Goal: Task Accomplishment & Management: Use online tool/utility

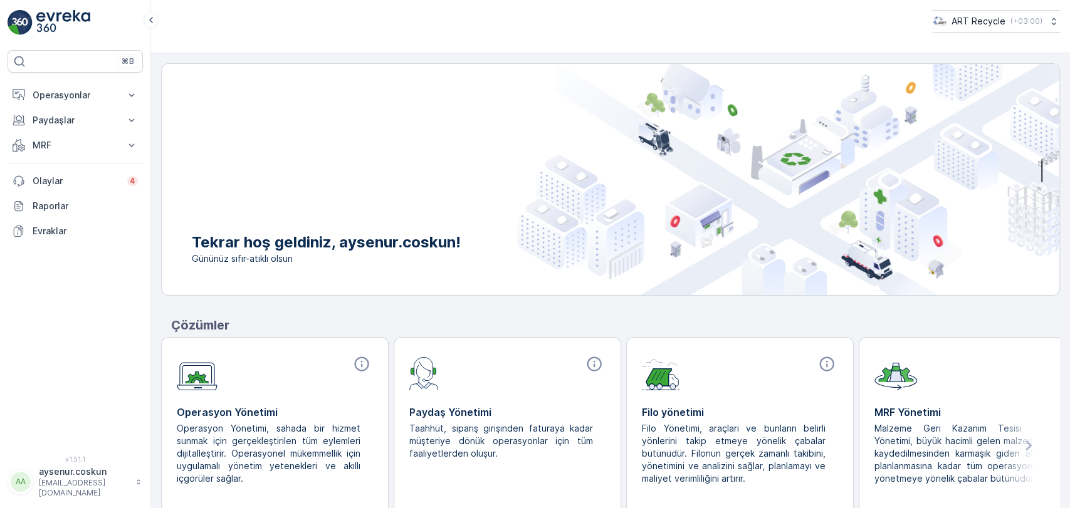
click at [33, 80] on div "⌘B Operasyonlar Insights Planlama Rotalar & Görevler Kokpit Ayarlar Paydaşlar R…" at bounding box center [75, 245] width 135 height 391
click at [32, 87] on button "Operasyonlar" at bounding box center [75, 95] width 135 height 25
click at [68, 132] on p "Planlama" at bounding box center [50, 134] width 36 height 13
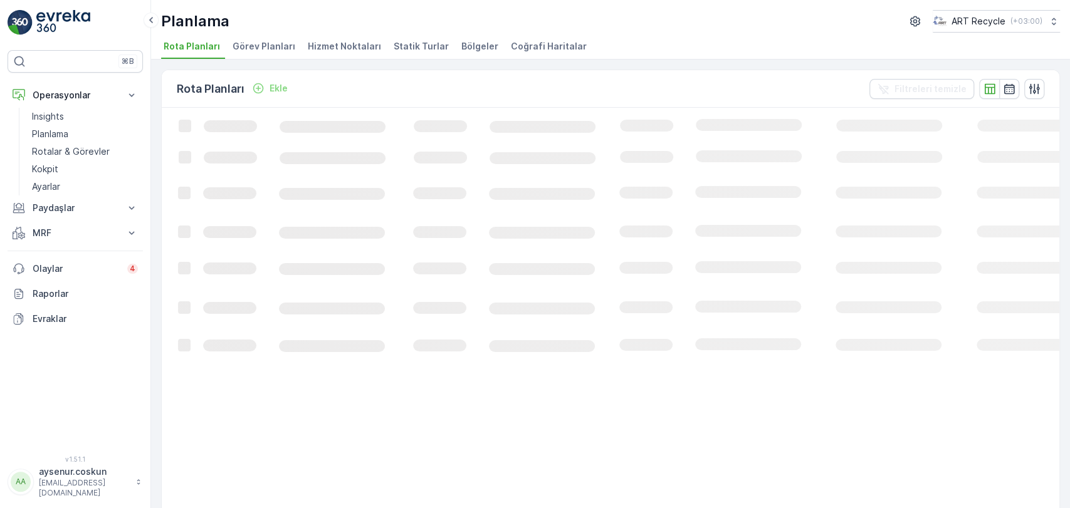
click at [345, 40] on span "Hizmet Noktaları" at bounding box center [344, 46] width 73 height 13
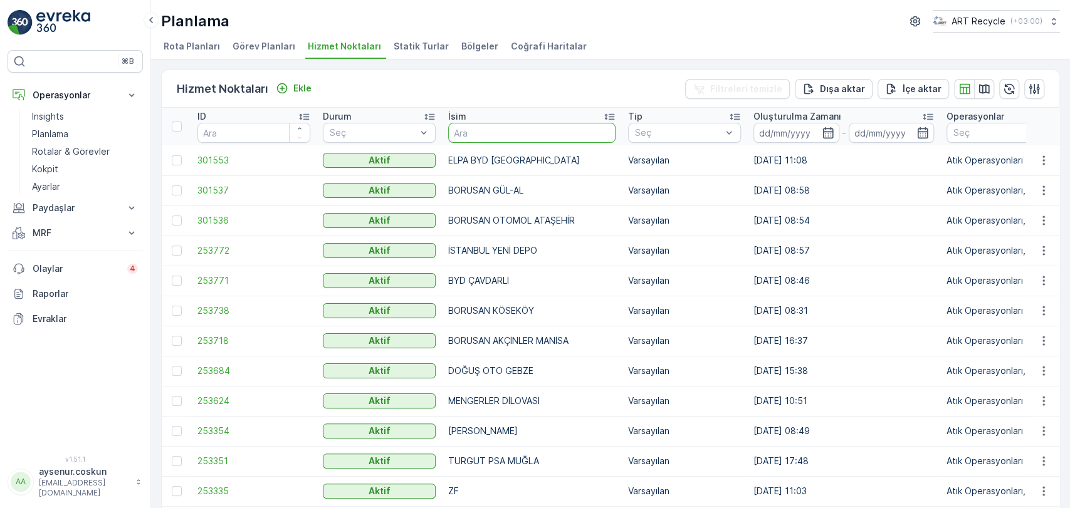
click at [495, 140] on input "text" at bounding box center [531, 133] width 167 height 20
type input "güvenç"
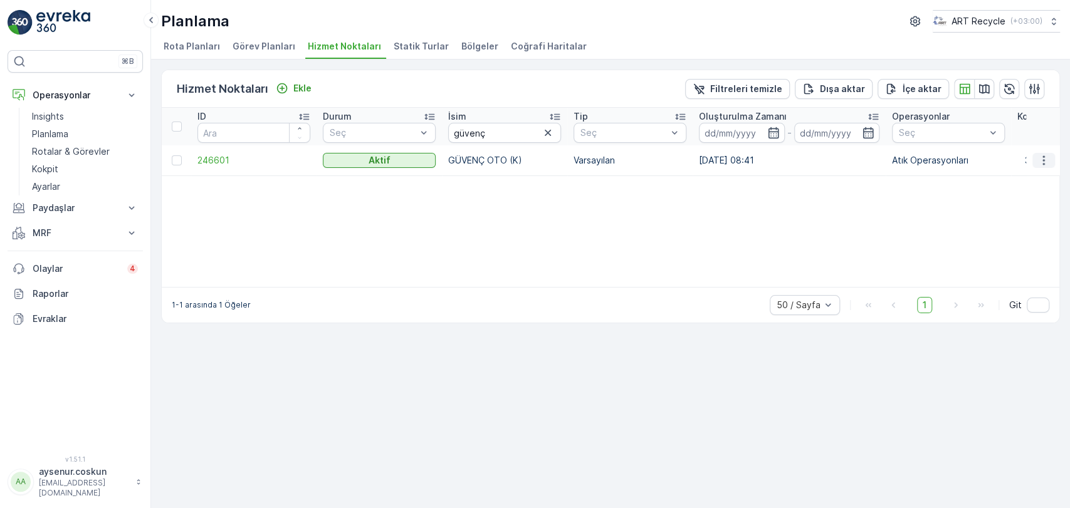
click at [1047, 155] on icon "button" at bounding box center [1044, 160] width 13 height 13
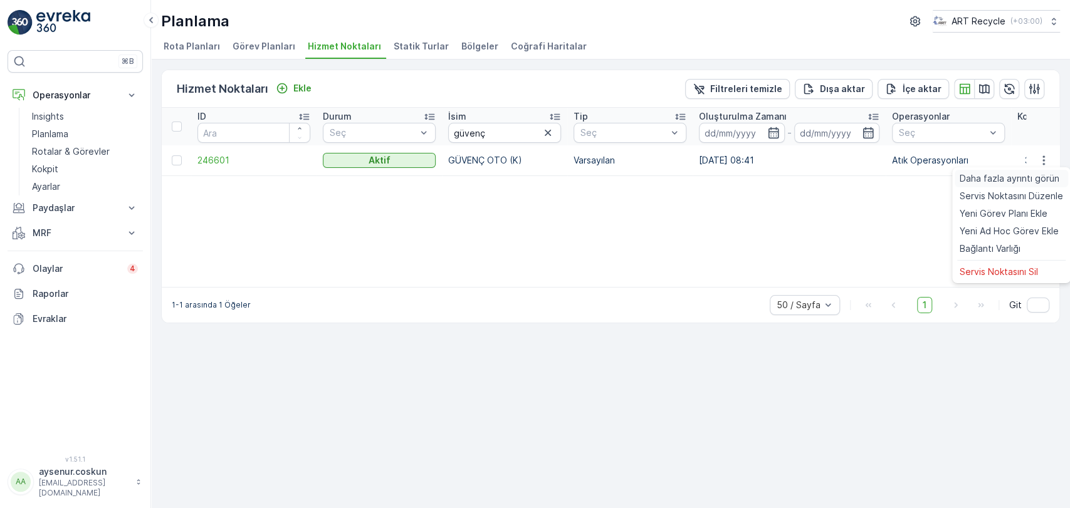
click at [1037, 176] on span "Daha fazla ayrıntı görün" at bounding box center [1010, 178] width 100 height 13
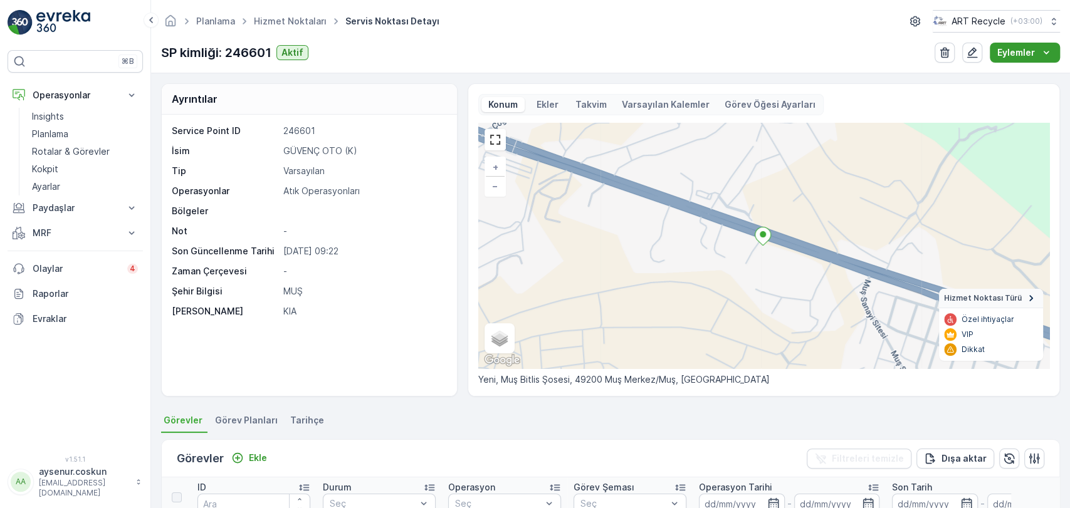
click at [1038, 53] on div "Eylemler" at bounding box center [1024, 52] width 55 height 13
click at [1015, 88] on span "Yeni Ad Hoc Görev Ekle" at bounding box center [1014, 94] width 99 height 13
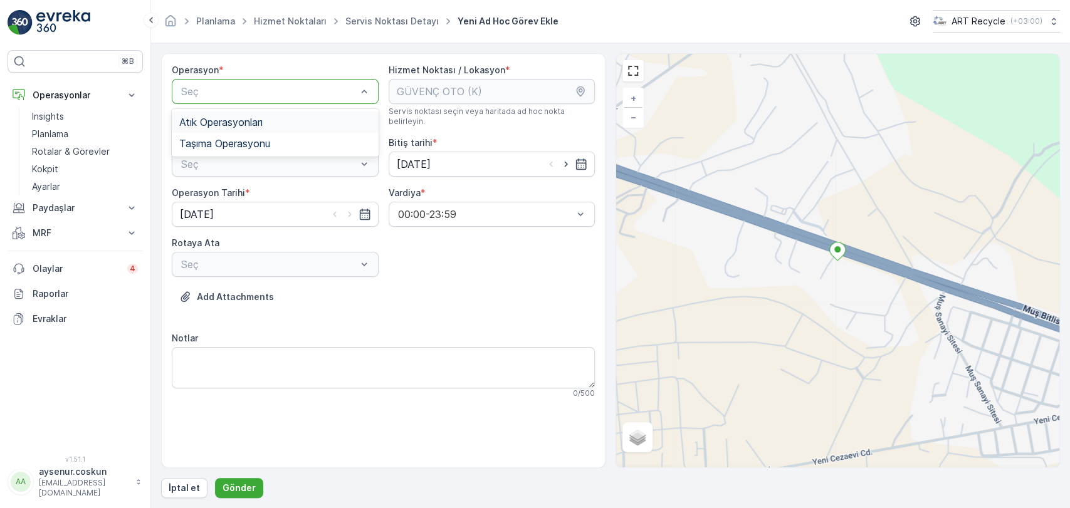
click at [241, 117] on span "Atık Operasyonları" at bounding box center [220, 122] width 83 height 11
click at [241, 152] on div "Seç" at bounding box center [275, 164] width 207 height 25
click at [225, 189] on span "Atık Toplama" at bounding box center [209, 194] width 60 height 11
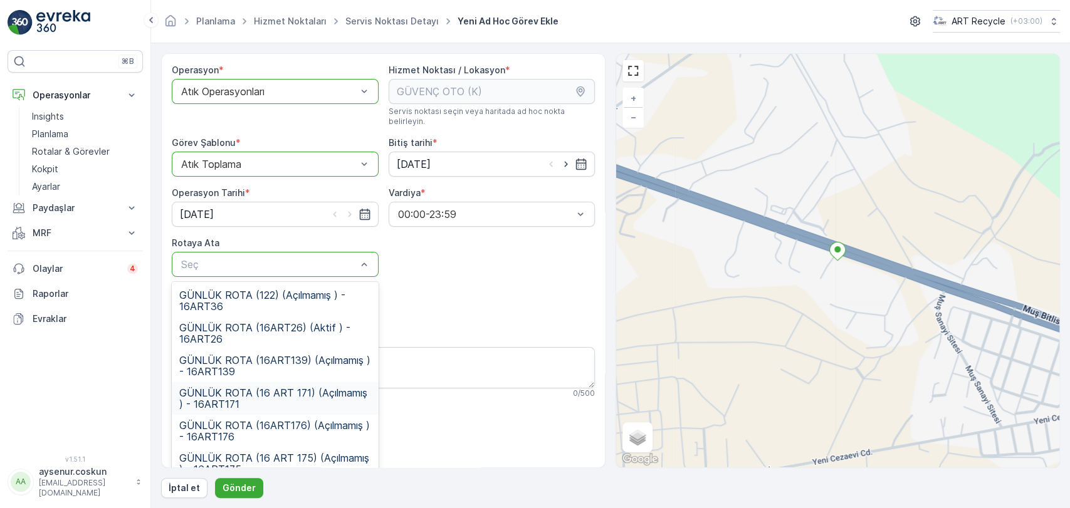
click at [269, 391] on span "GÜNLÜK ROTA (16 ART 171) (Açılmamış ) - 16ART171" at bounding box center [275, 398] width 192 height 23
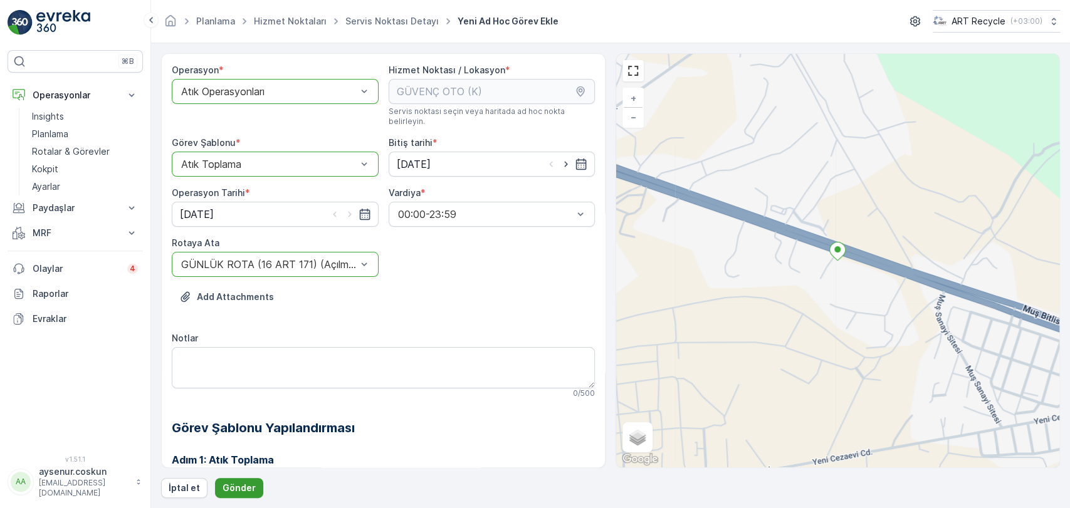
click at [246, 497] on button "Gönder" at bounding box center [239, 488] width 48 height 20
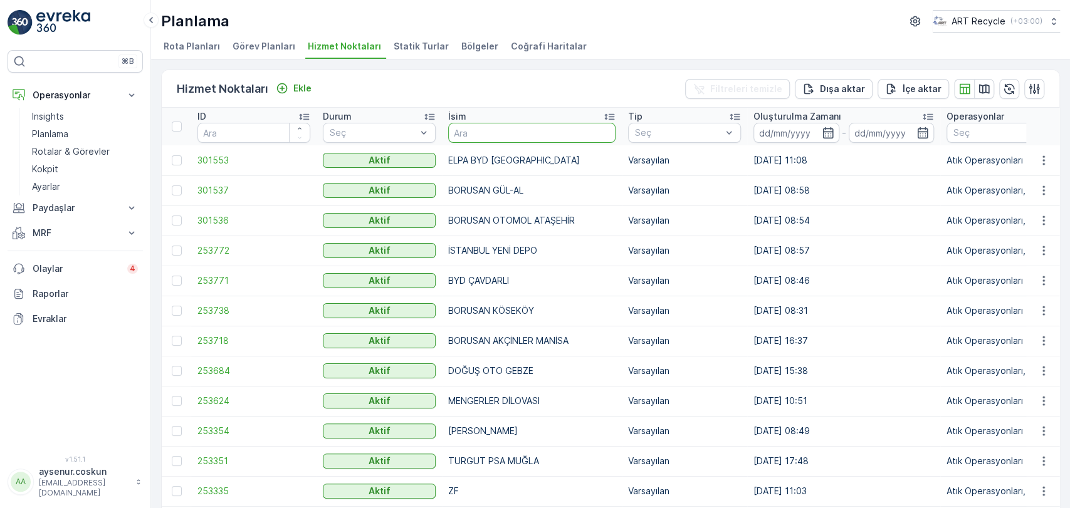
click at [572, 128] on input "text" at bounding box center [531, 133] width 167 height 20
type input "mengerler"
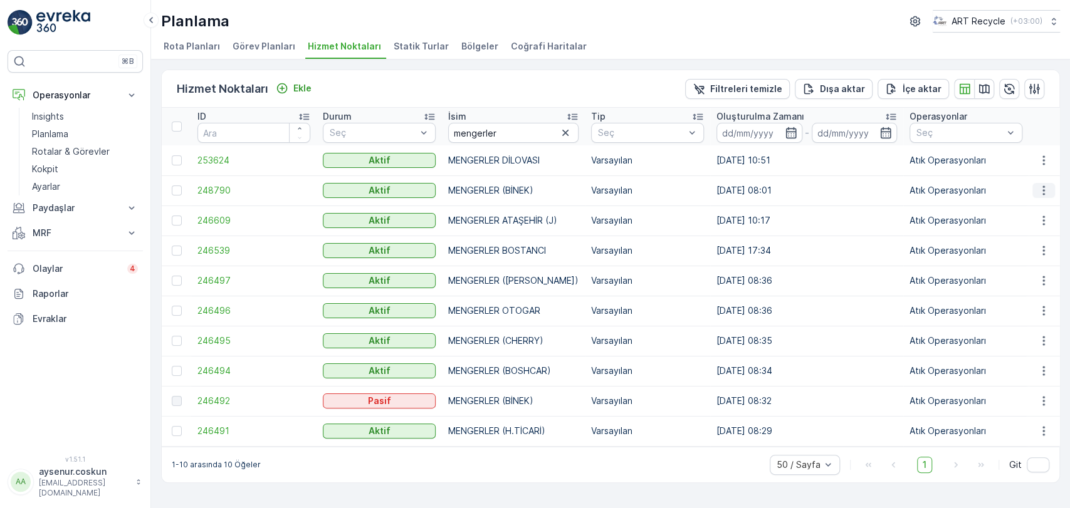
click at [1049, 192] on icon "button" at bounding box center [1044, 190] width 13 height 13
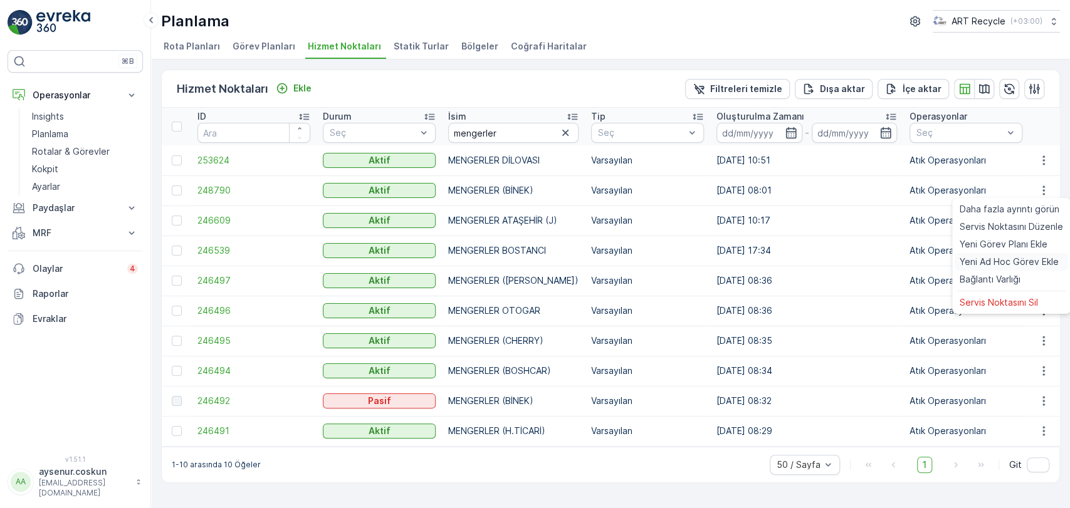
click at [1042, 262] on span "Yeni Ad Hoc Görev Ekle" at bounding box center [1009, 262] width 99 height 13
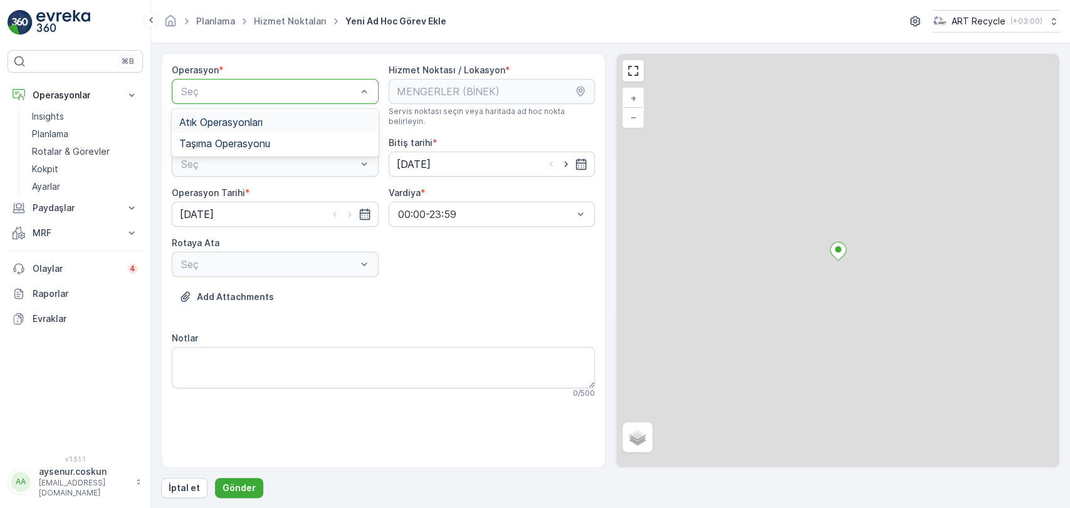
click at [236, 121] on span "Atık Operasyonları" at bounding box center [220, 122] width 83 height 11
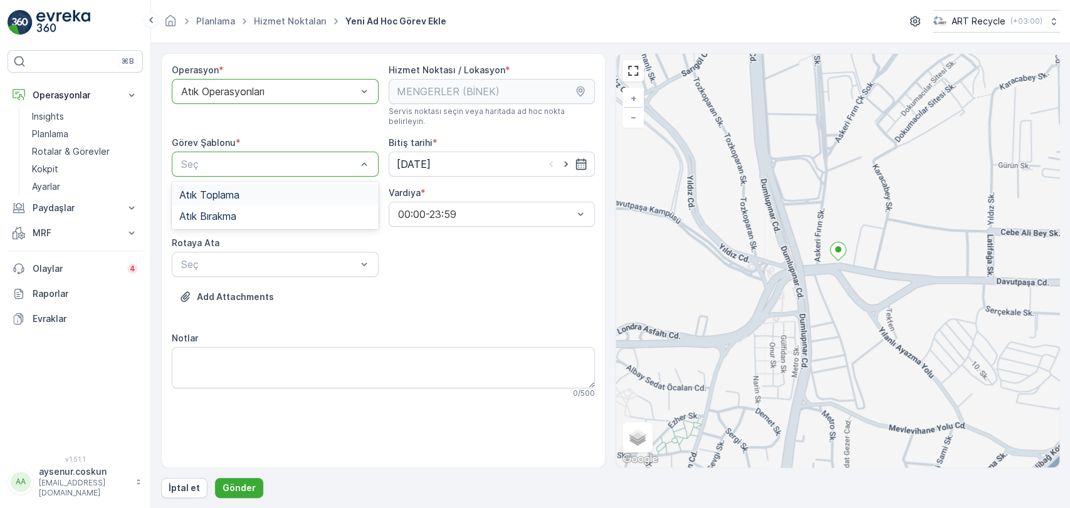
click at [239, 189] on span "Atık Toplama" at bounding box center [209, 194] width 60 height 11
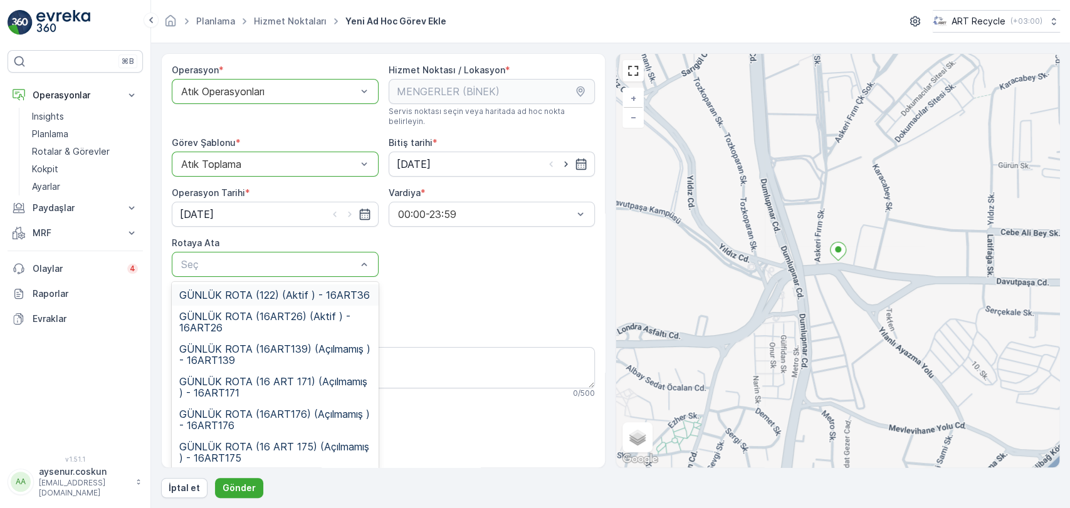
click at [304, 291] on div "GÜNLÜK ROTA (122) (Aktif ) - 16ART36" at bounding box center [275, 295] width 207 height 21
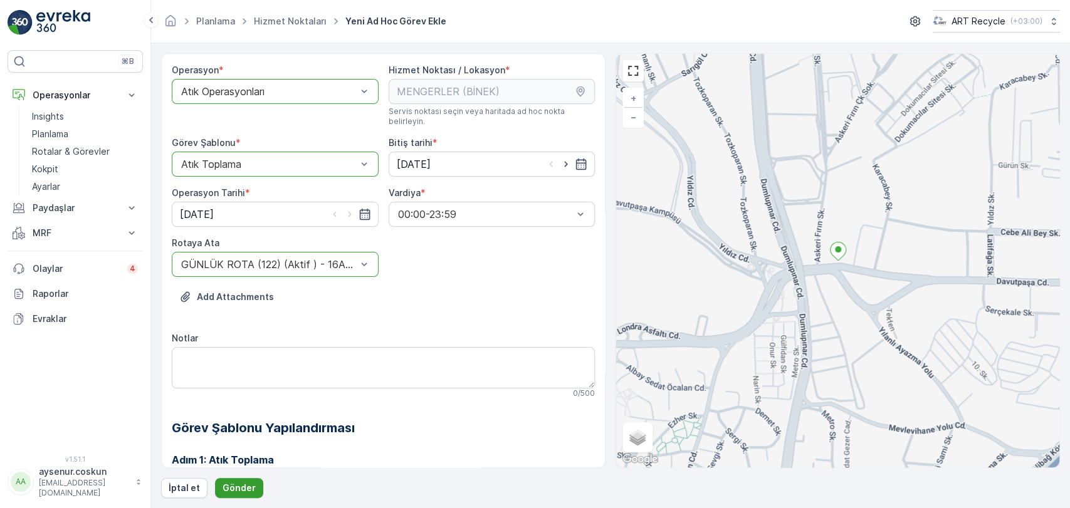
click at [244, 488] on p "Gönder" at bounding box center [239, 488] width 33 height 13
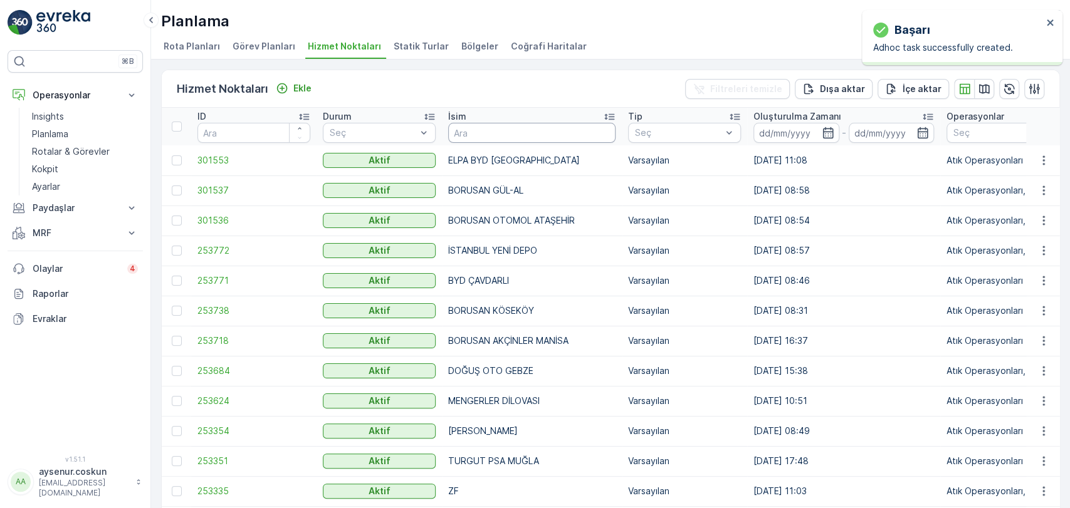
click at [478, 132] on input "text" at bounding box center [531, 133] width 167 height 20
type input "mengerler"
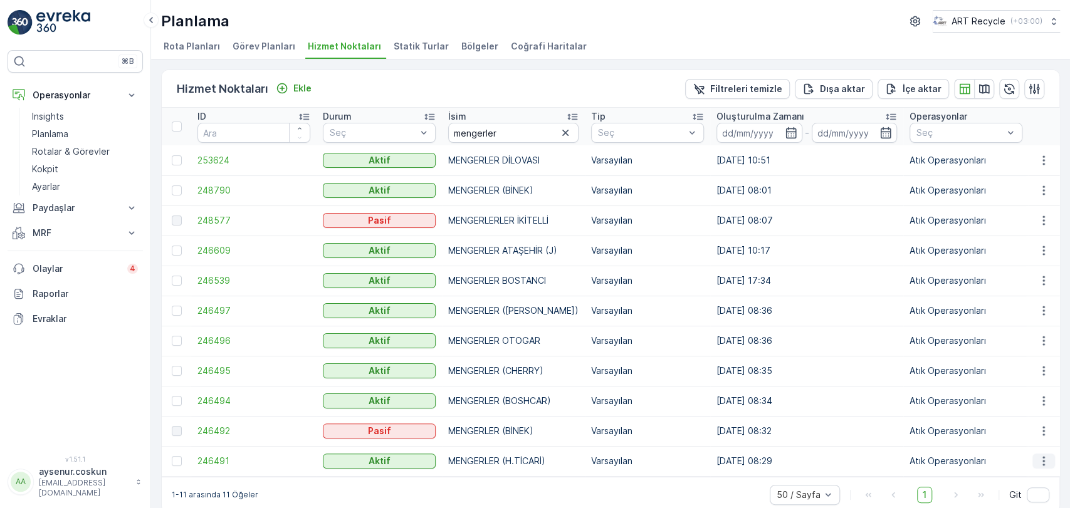
click at [1043, 461] on icon "button" at bounding box center [1044, 461] width 2 height 9
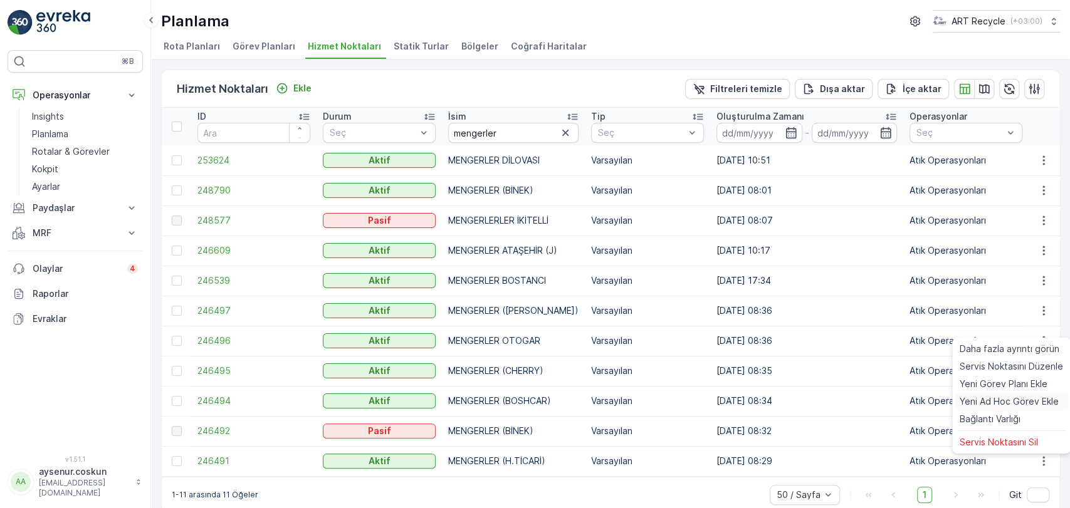
click at [1033, 407] on span "Yeni Ad Hoc Görev Ekle" at bounding box center [1009, 402] width 99 height 13
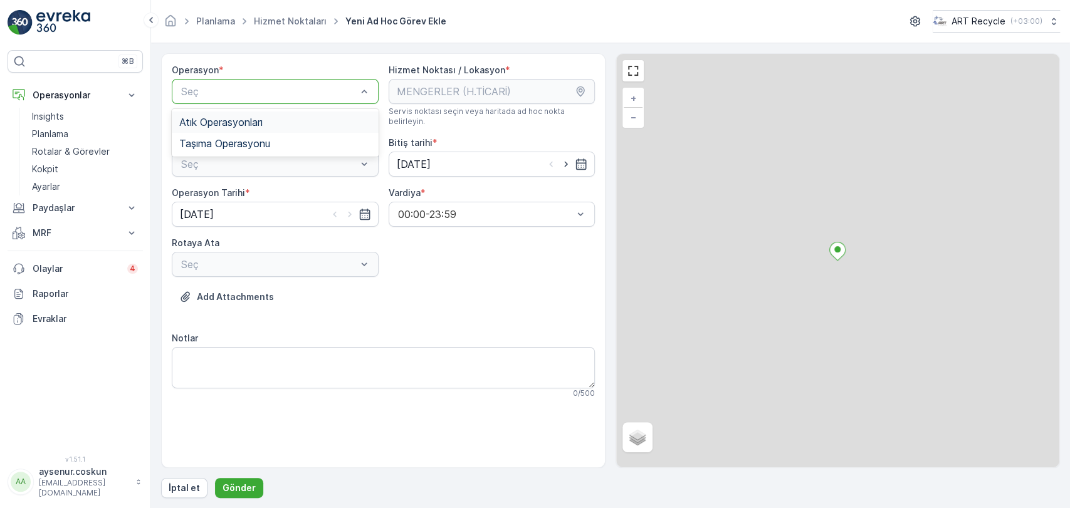
click at [272, 120] on div "Atık Operasyonları" at bounding box center [275, 122] width 192 height 11
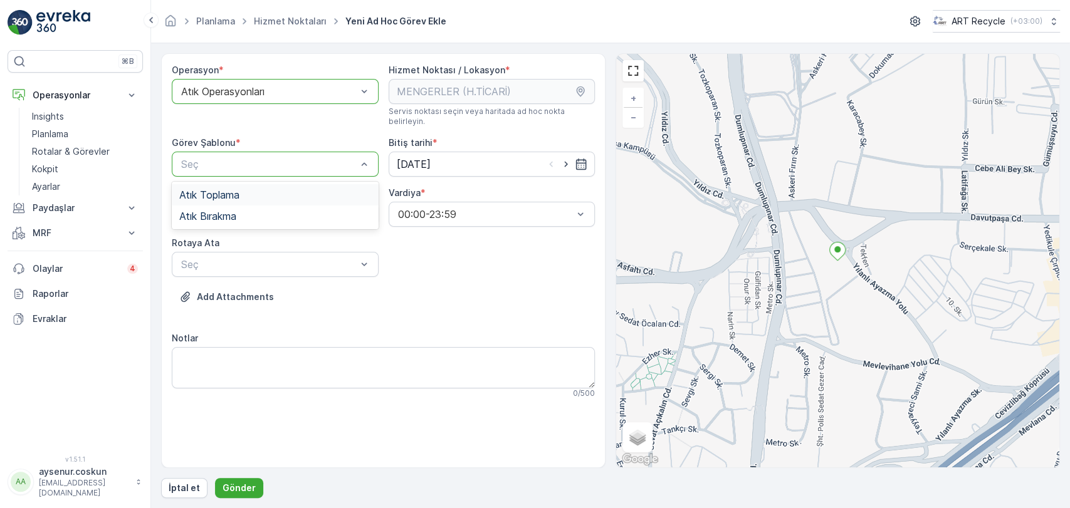
click at [266, 189] on div "Atık Toplama" at bounding box center [275, 194] width 192 height 11
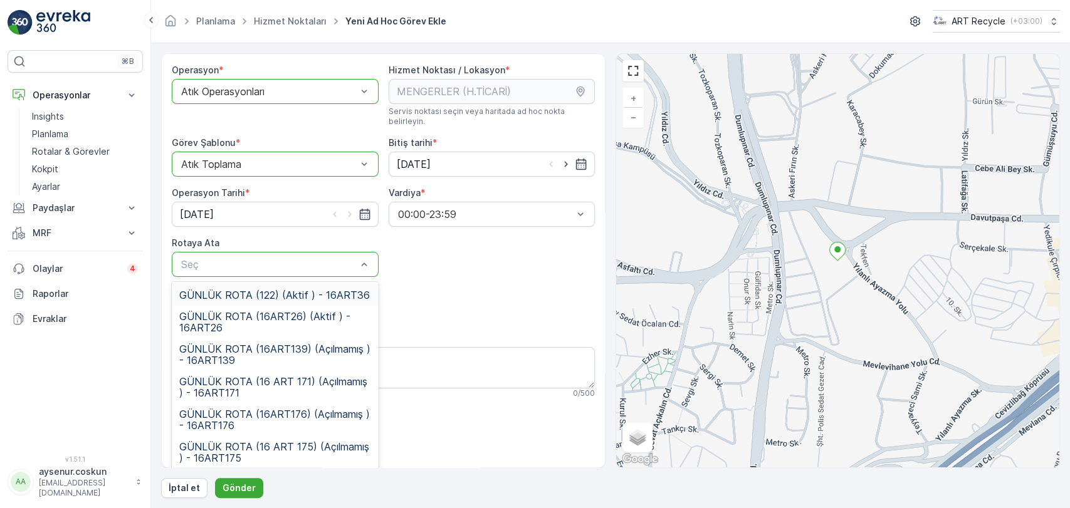
click at [292, 282] on div "GÜNLÜK ROTA (122) (Aktif ) - 16ART36 GÜNLÜK ROTA (16ART26) (Aktif ) - 16ART26 G…" at bounding box center [275, 376] width 207 height 188
click at [292, 290] on span "GÜNLÜK ROTA (122) (Aktif ) - 16ART36" at bounding box center [274, 295] width 191 height 11
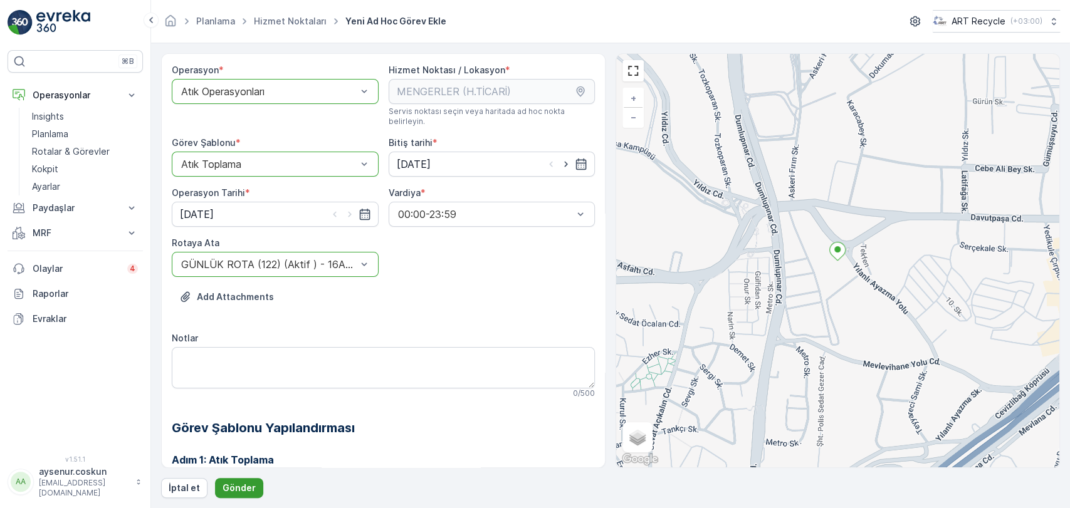
click at [241, 495] on button "Gönder" at bounding box center [239, 488] width 48 height 20
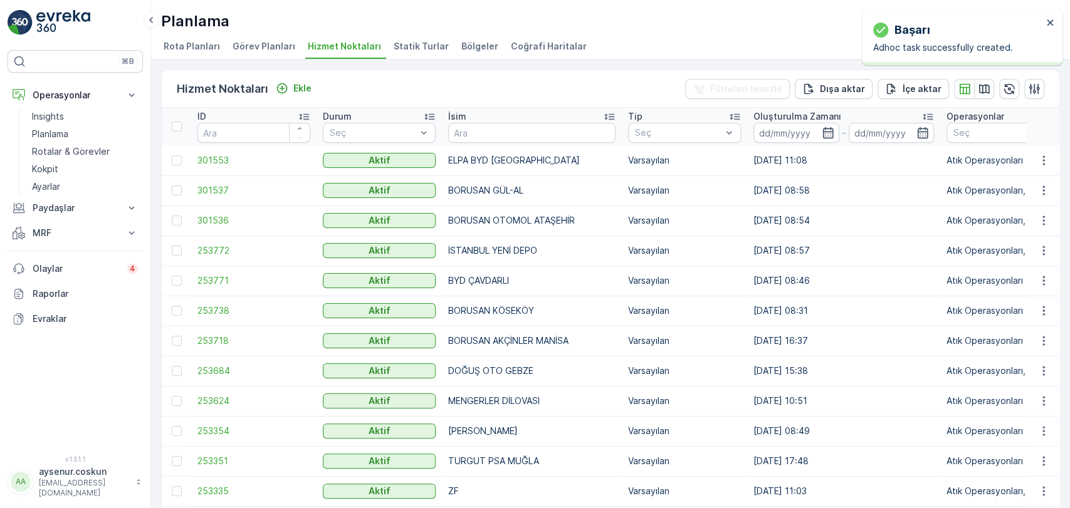
click at [485, 133] on input "text" at bounding box center [531, 133] width 167 height 20
type input "e"
type input "general m"
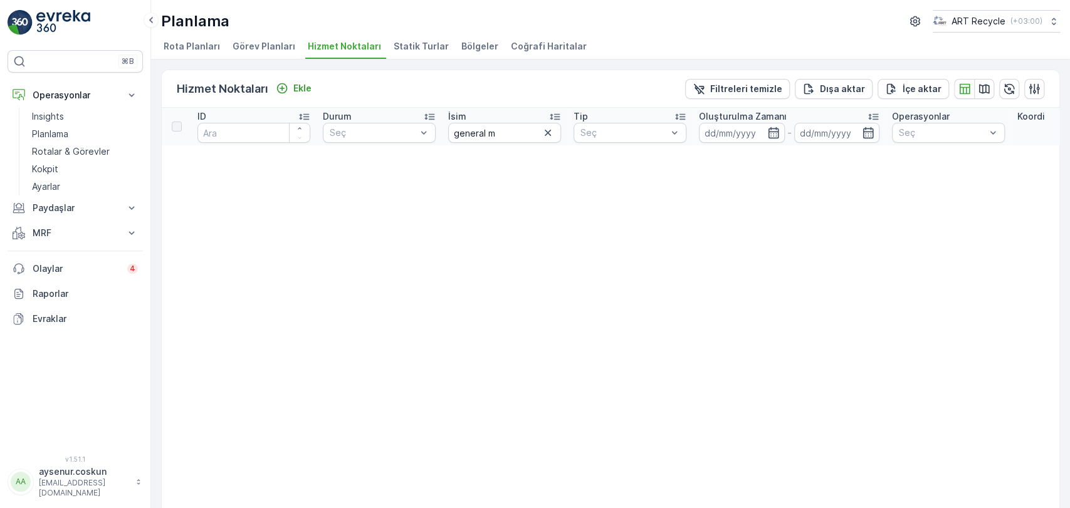
click at [512, 139] on input "general m" at bounding box center [504, 133] width 113 height 20
type input "genera"
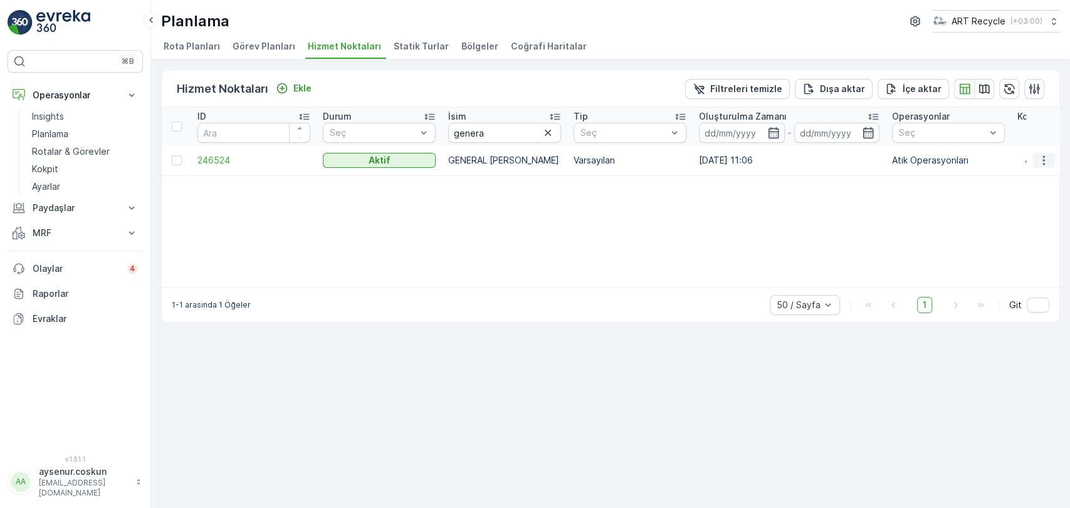
click at [1049, 159] on icon "button" at bounding box center [1044, 160] width 13 height 13
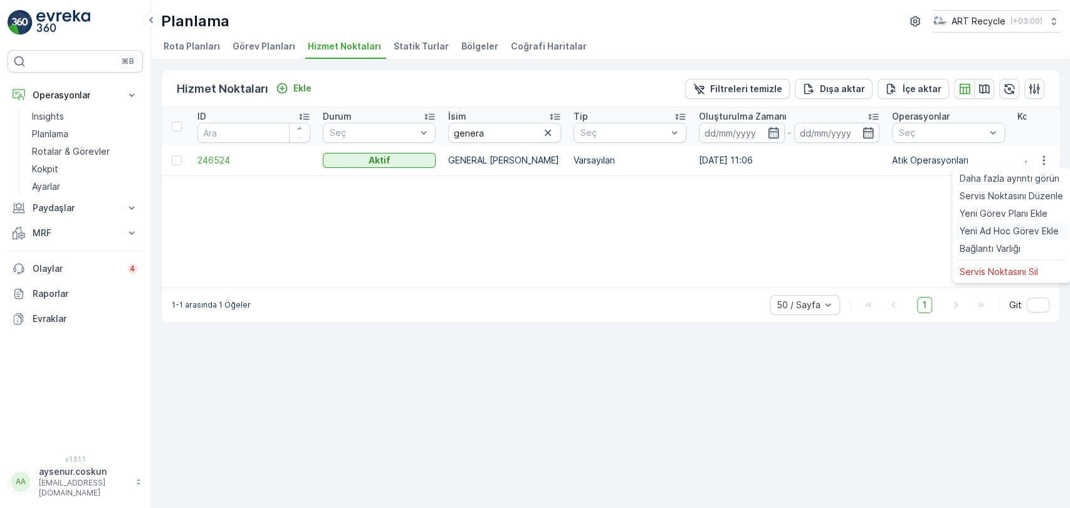
click at [1035, 226] on span "Yeni Ad Hoc Görev Ekle" at bounding box center [1009, 231] width 99 height 13
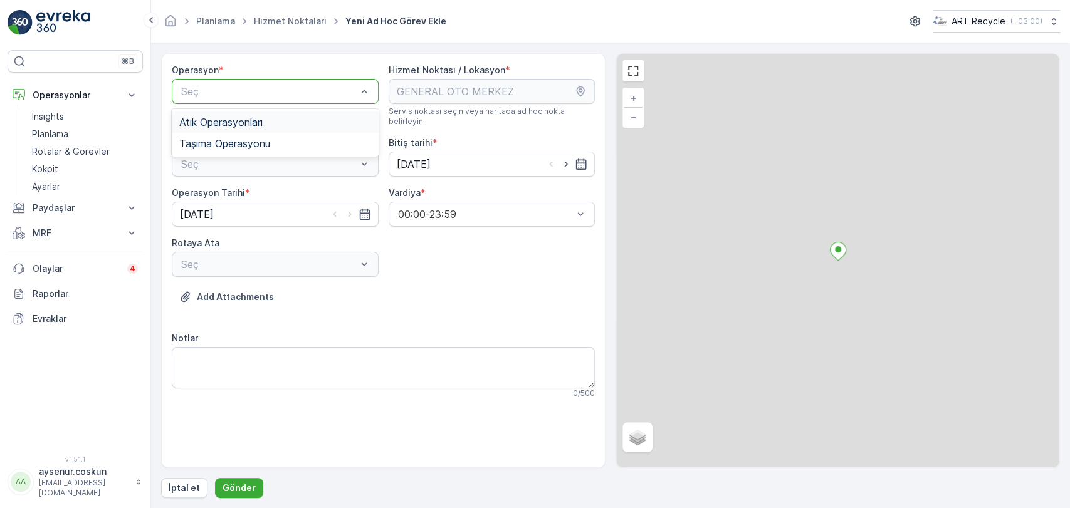
click at [253, 120] on span "Atık Operasyonları" at bounding box center [220, 122] width 83 height 11
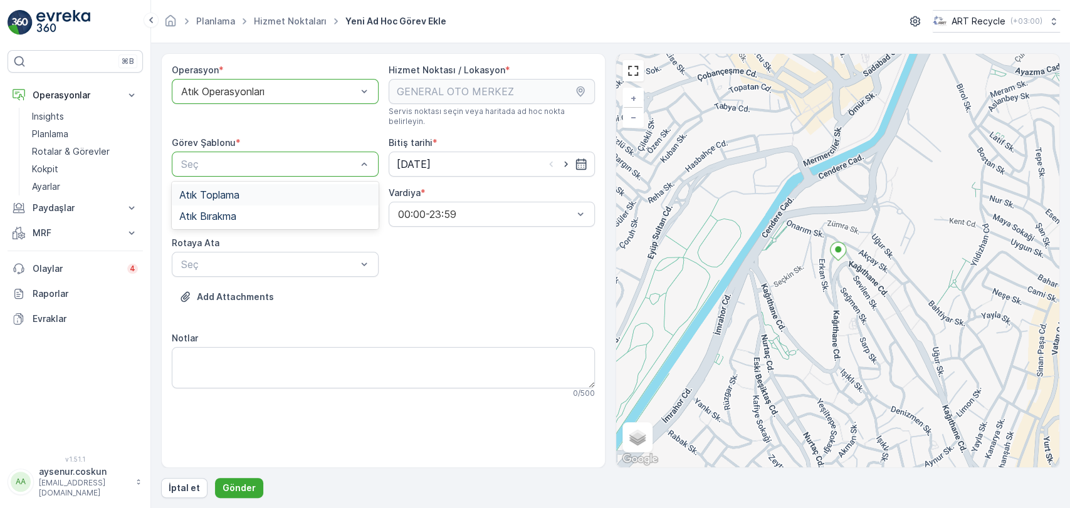
click at [277, 184] on div "Atık Toplama" at bounding box center [275, 194] width 207 height 21
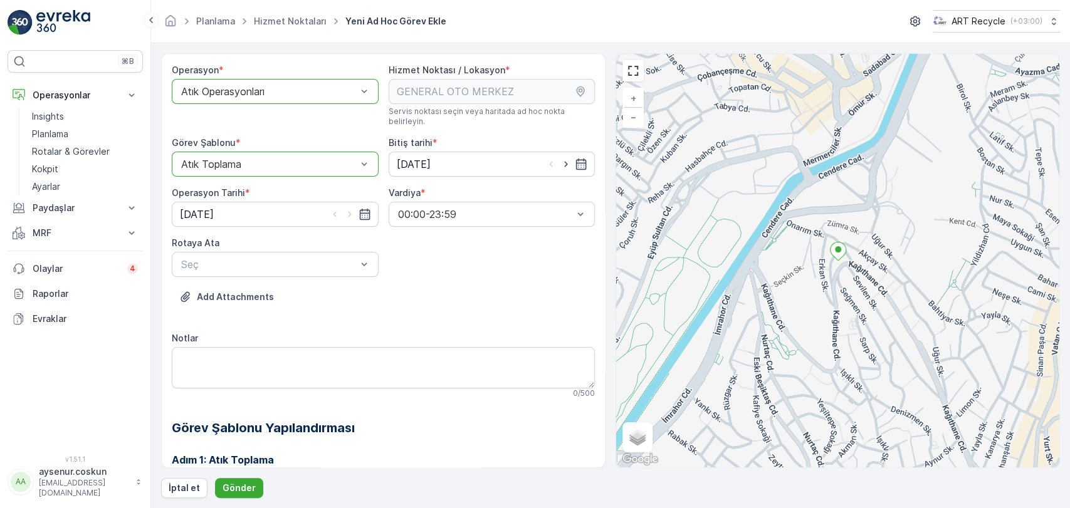
click at [276, 187] on div "Operasyon Tarihi *" at bounding box center [275, 193] width 207 height 13
click at [276, 252] on div "Seç" at bounding box center [275, 264] width 207 height 25
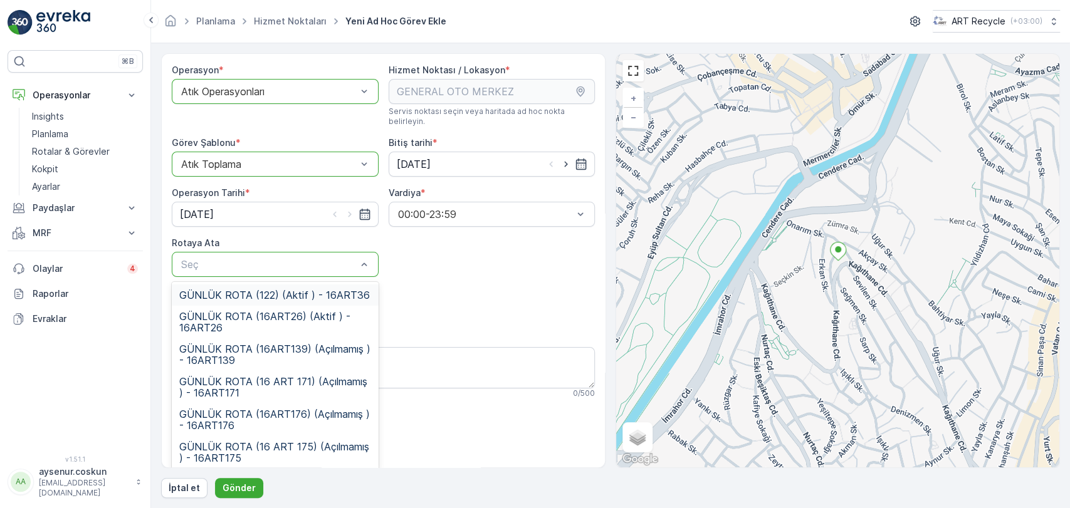
click at [282, 290] on span "GÜNLÜK ROTA (122) (Aktif ) - 16ART36" at bounding box center [274, 295] width 191 height 11
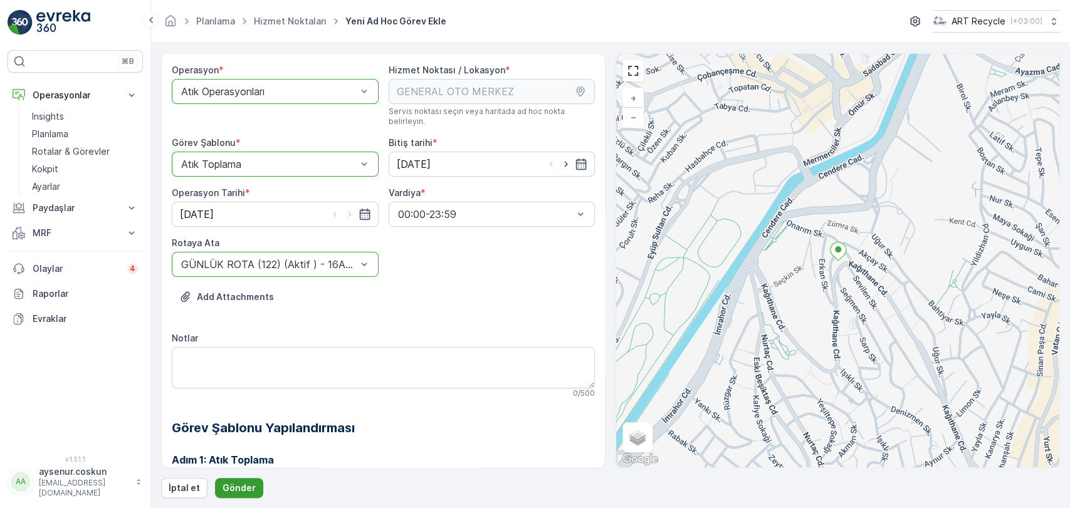
click at [248, 488] on p "Gönder" at bounding box center [239, 488] width 33 height 13
